Goal: Check status

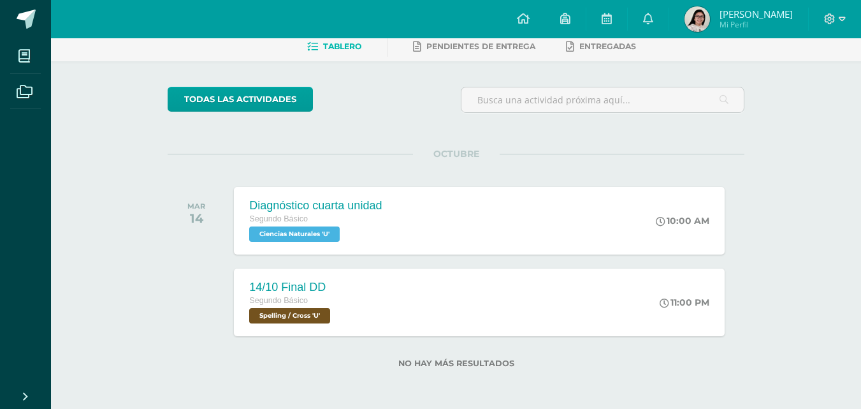
scroll to position [47, 0]
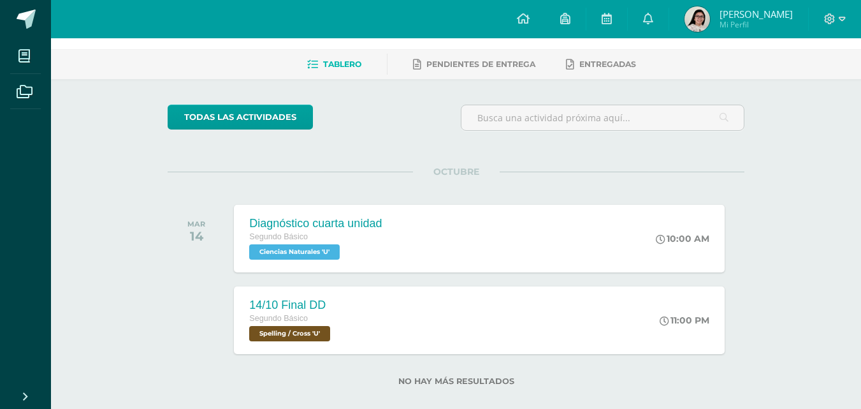
click at [710, 18] on img at bounding box center [698, 19] width 26 height 26
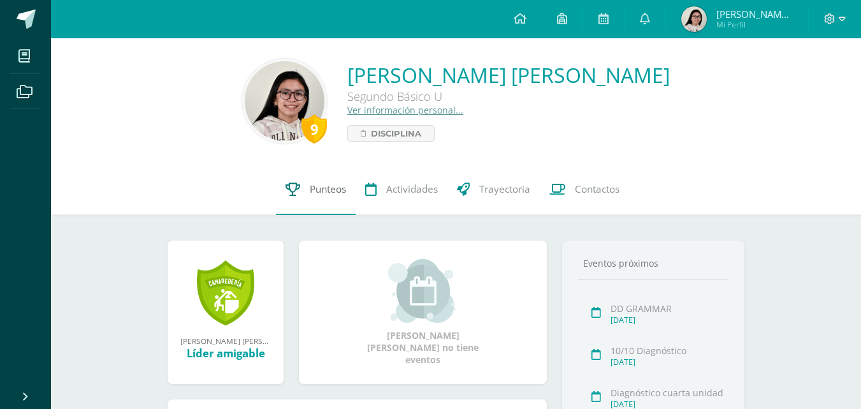
click at [332, 196] on link "Punteos" at bounding box center [316, 189] width 80 height 51
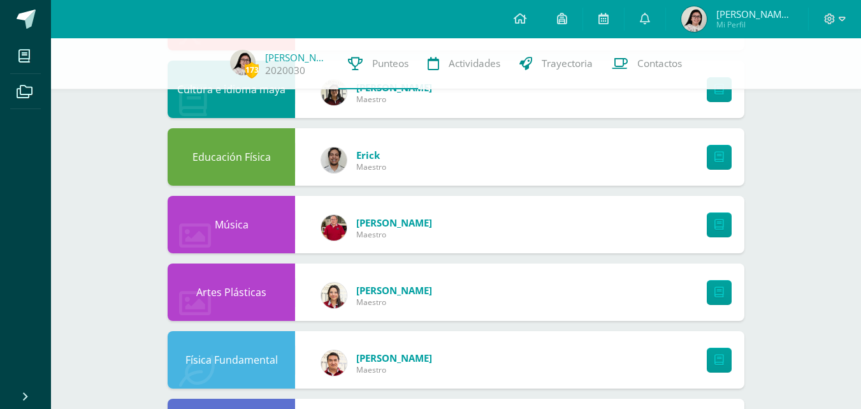
scroll to position [191, 0]
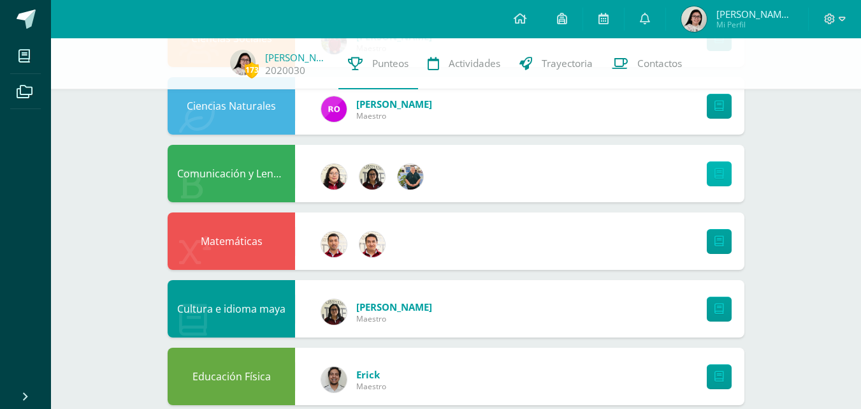
click at [715, 166] on link at bounding box center [719, 173] width 25 height 25
